Goal: Task Accomplishment & Management: Manage account settings

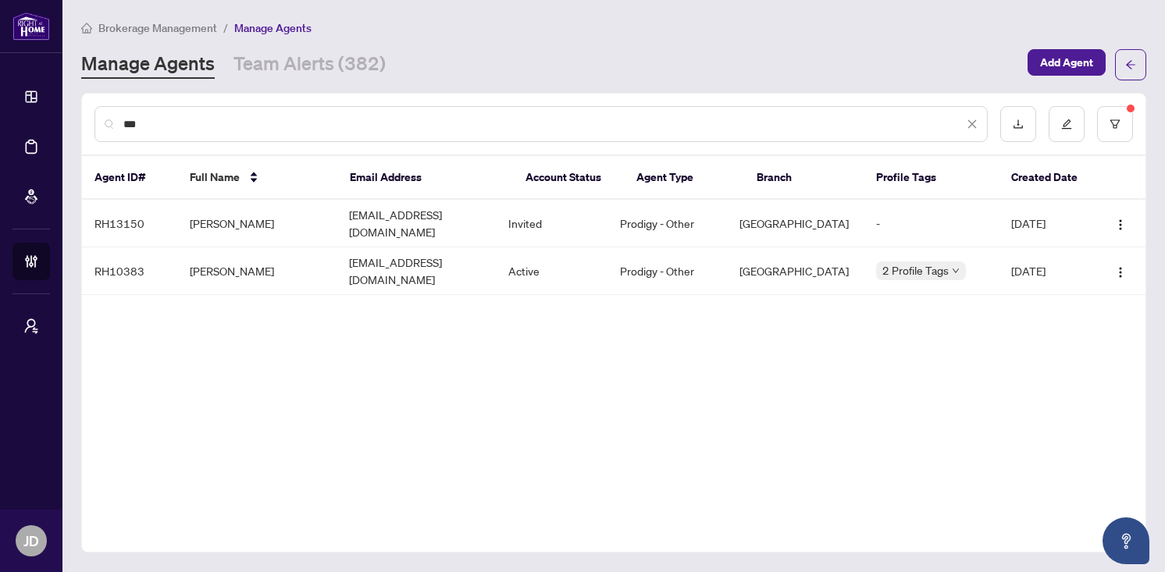
click at [109, 123] on div "***" at bounding box center [540, 124] width 893 height 36
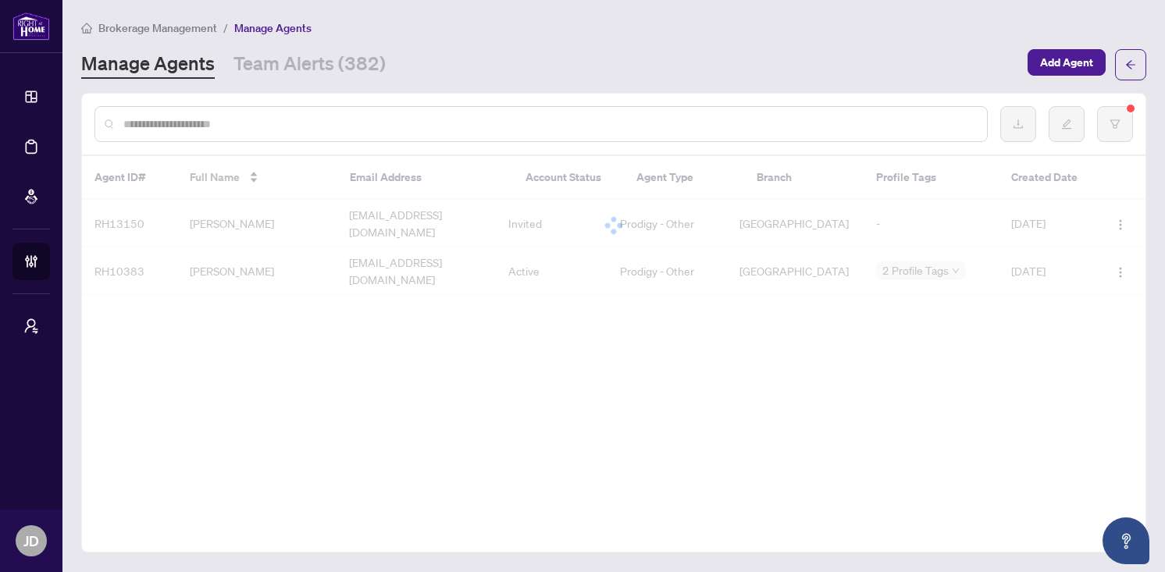
click at [511, 59] on div "Manage Agents Team Alerts (382)" at bounding box center [549, 65] width 937 height 28
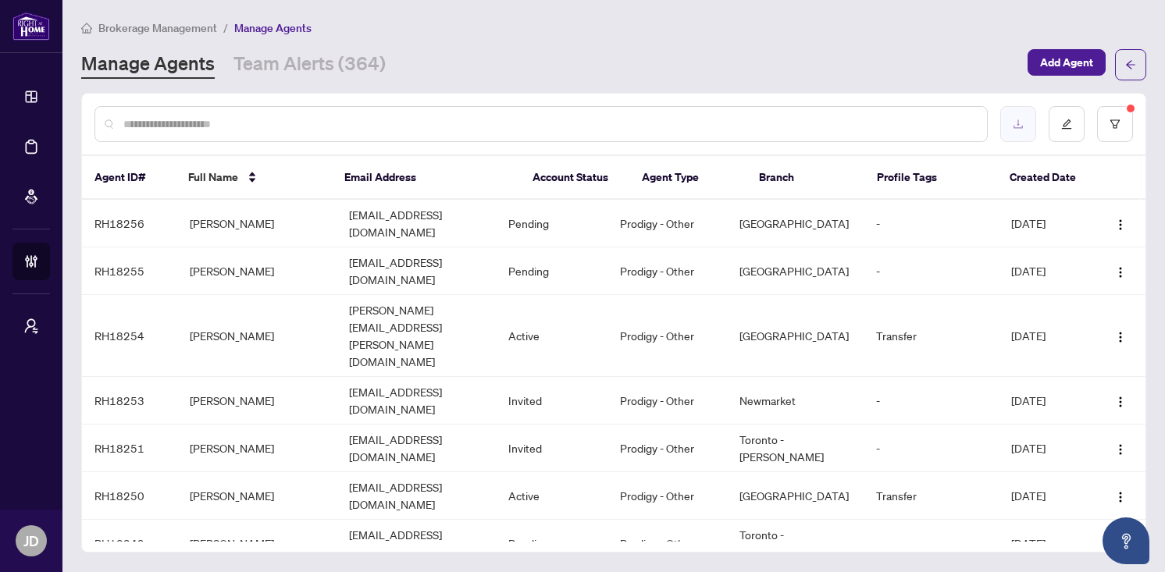
click at [1012, 122] on button "button" at bounding box center [1018, 124] width 36 height 36
